Goal: Participate in discussion: Engage in conversation with other users on a specific topic

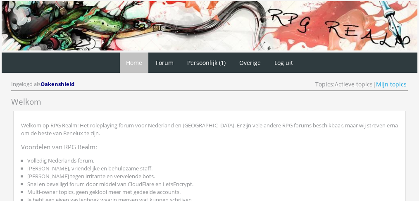
click at [348, 85] on link "Actieve topics" at bounding box center [354, 84] width 38 height 8
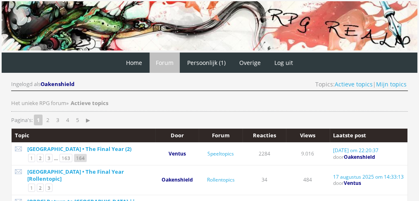
click at [82, 155] on link "164" at bounding box center [80, 158] width 13 height 8
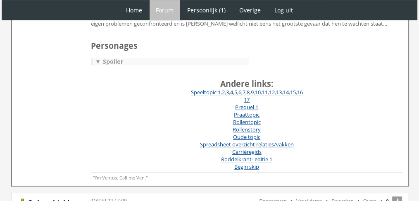
scroll to position [282, 0]
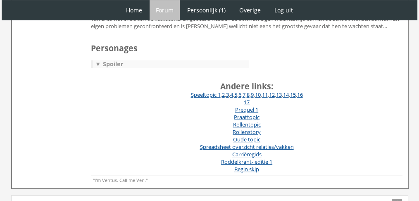
click at [103, 63] on div "▼ Spoiler" at bounding box center [171, 63] width 156 height 7
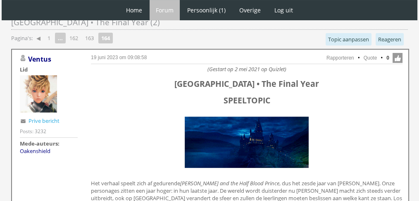
scroll to position [92, 0]
